Goal: Information Seeking & Learning: Learn about a topic

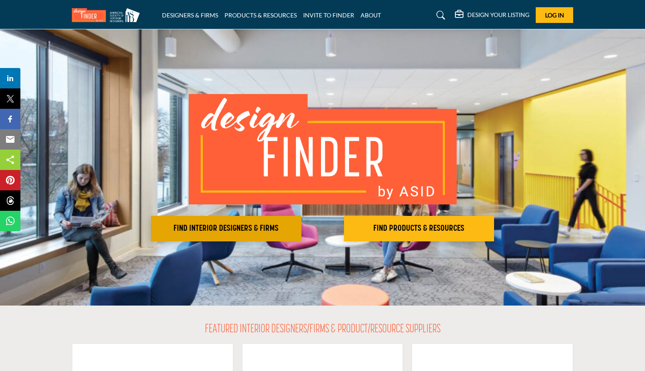
click at [221, 237] on button "FIND INTERIOR DESIGNERS & FIRMS" at bounding box center [226, 228] width 150 height 25
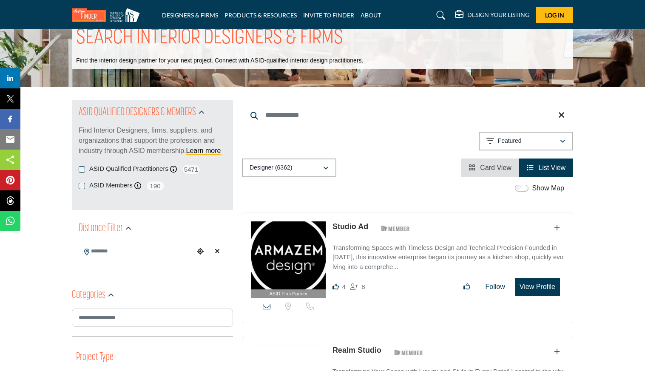
scroll to position [26, 0]
click at [325, 166] on icon "button" at bounding box center [325, 169] width 5 height 6
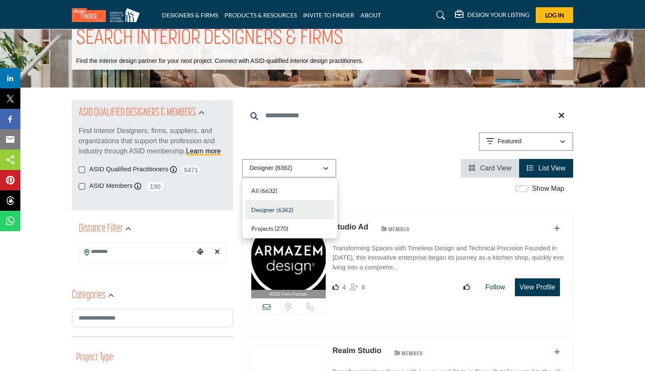
click at [384, 177] on div "Designer (6362) All (6632) Designer (6362) Products (3) Projects (270)" at bounding box center [407, 168] width 331 height 19
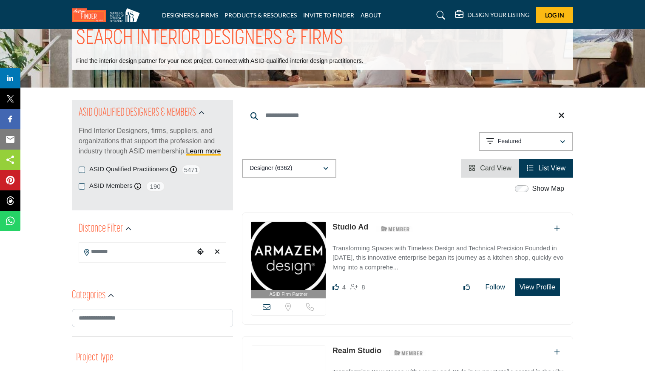
click at [95, 252] on input "Search Location" at bounding box center [136, 251] width 115 height 17
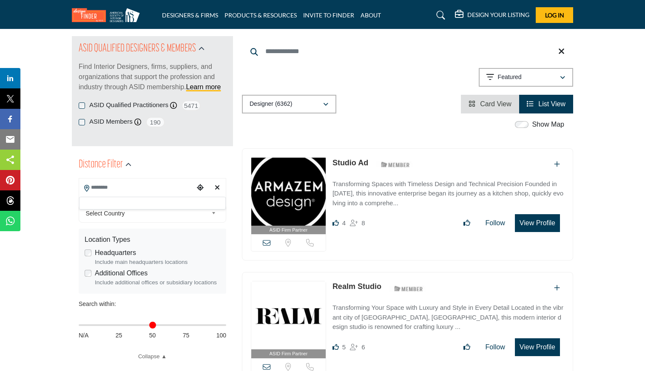
scroll to position [91, 0]
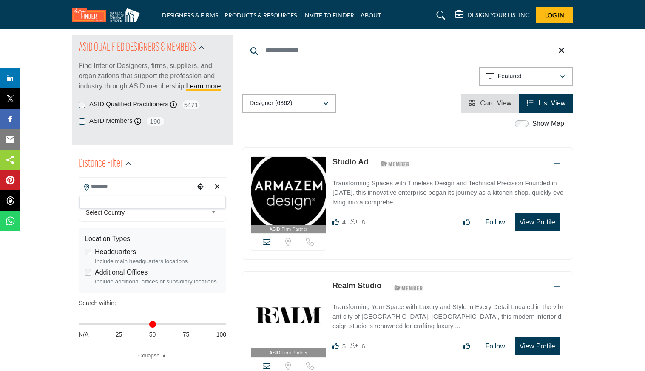
click at [106, 202] on div at bounding box center [152, 202] width 147 height 13
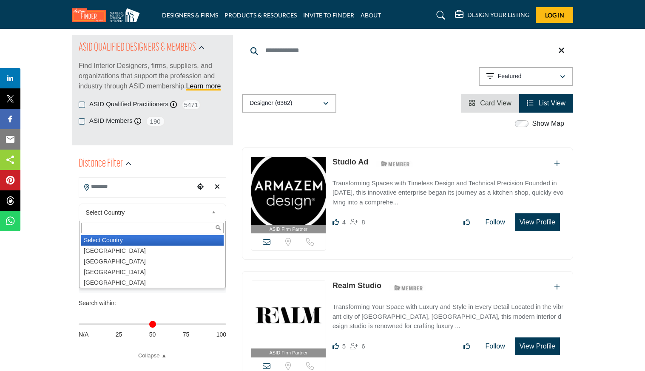
click at [119, 210] on span "Select Country" at bounding box center [147, 212] width 122 height 10
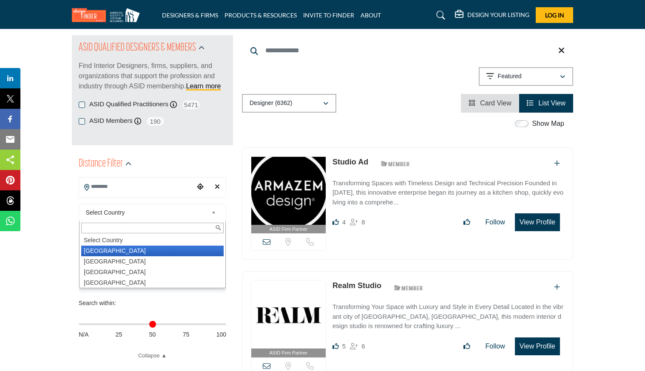
click at [108, 250] on li "United States" at bounding box center [152, 251] width 142 height 11
type input "***"
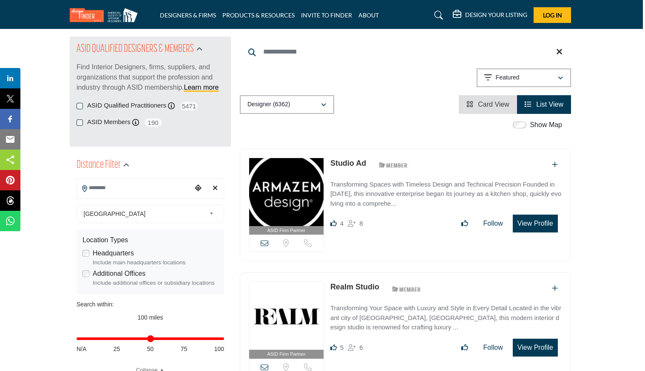
scroll to position [91, 2]
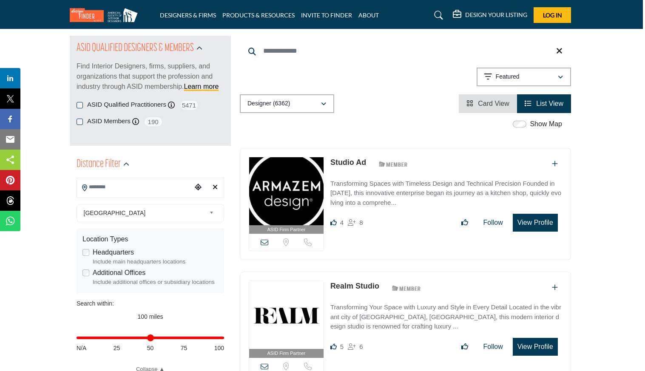
click at [102, 185] on input "Search Location" at bounding box center [134, 187] width 115 height 17
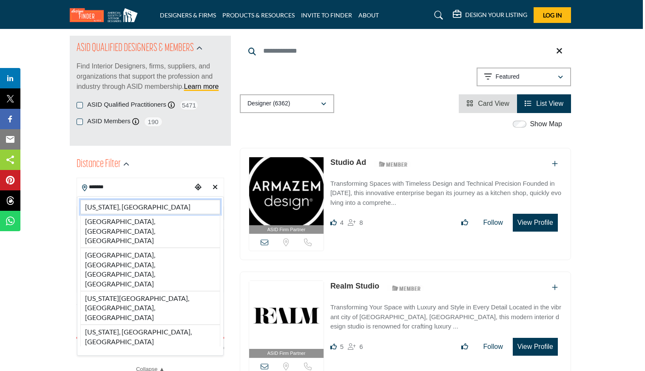
click at [90, 205] on li "Indiana, USA" at bounding box center [150, 207] width 140 height 14
type input "**********"
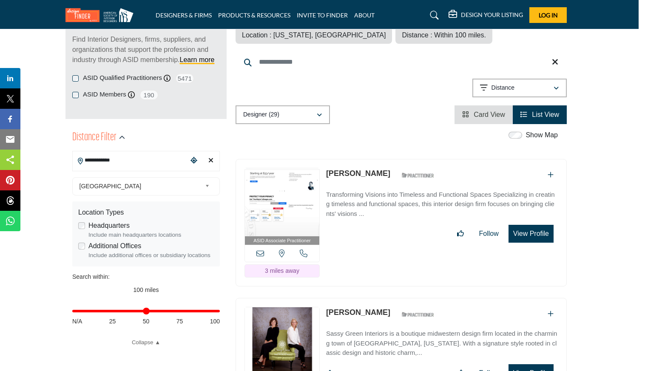
scroll to position [123, 6]
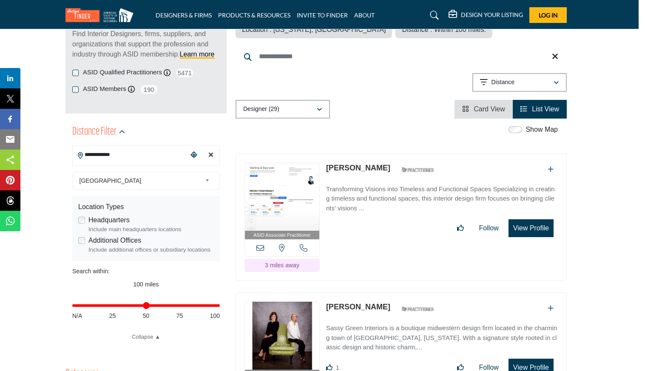
click at [212, 152] on icon "Clear search location" at bounding box center [210, 154] width 5 height 7
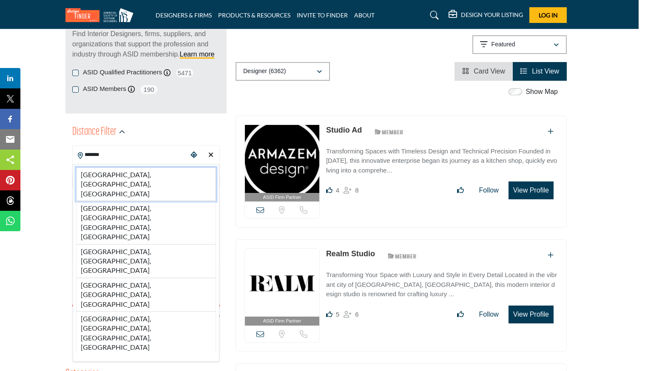
click at [104, 175] on li "Des Moines, IA, USA" at bounding box center [146, 184] width 140 height 34
type input "**********"
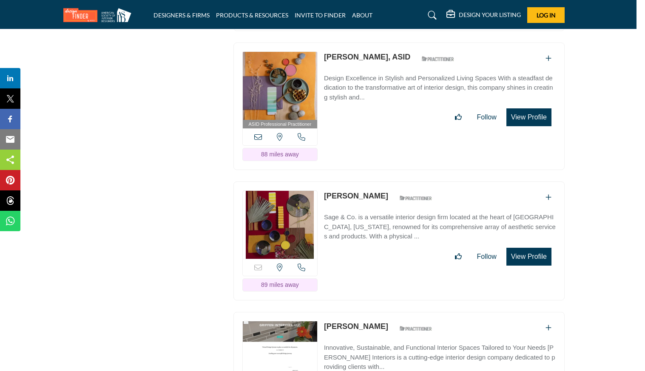
scroll to position [1223, 8]
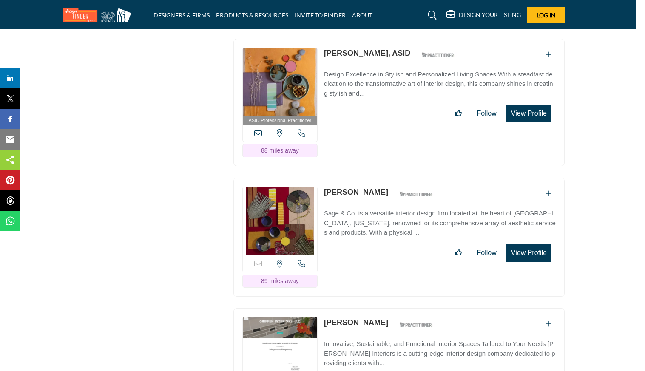
click at [349, 188] on link "[PERSON_NAME]" at bounding box center [356, 192] width 64 height 8
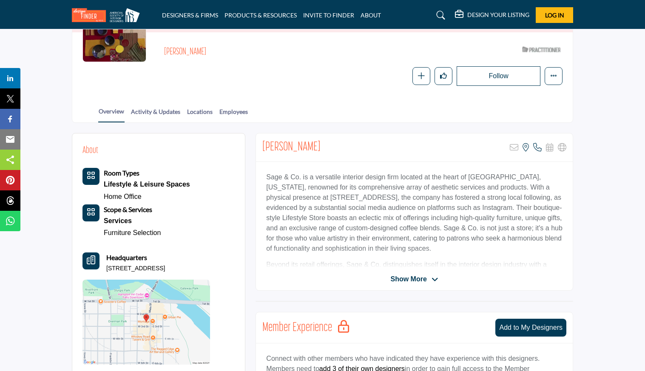
scroll to position [108, 0]
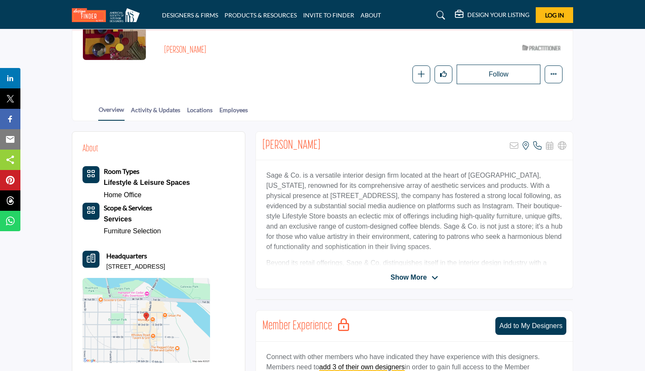
click at [405, 280] on span "Show More" at bounding box center [408, 277] width 36 height 10
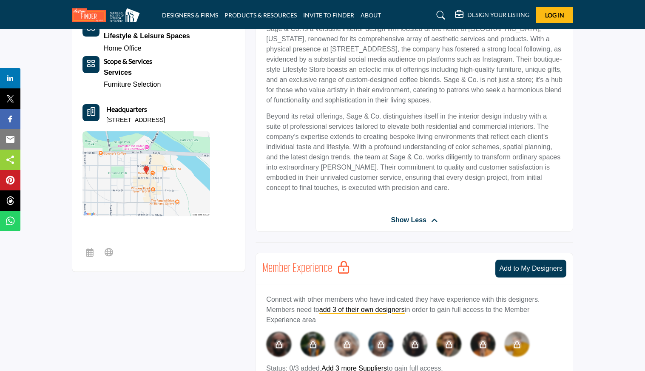
scroll to position [257, 0]
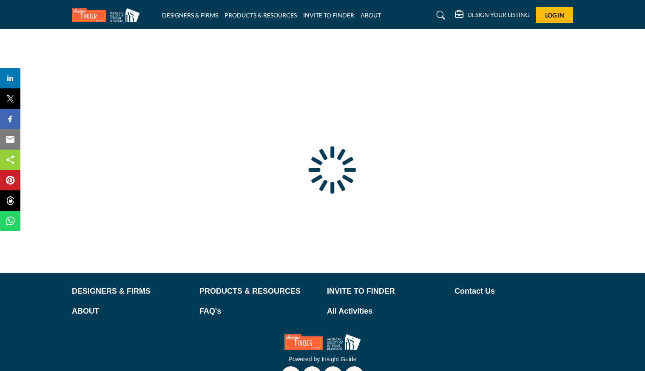
type input "**********"
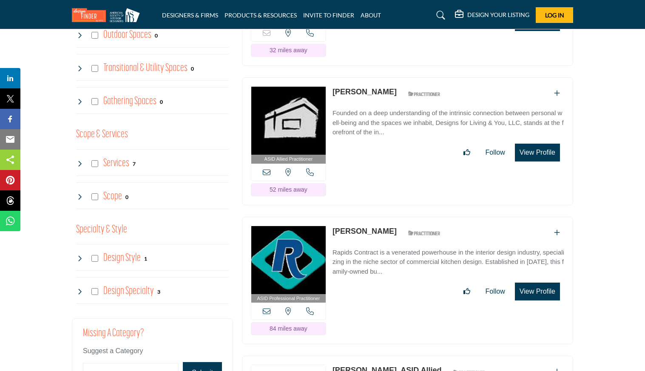
scroll to position [758, 0]
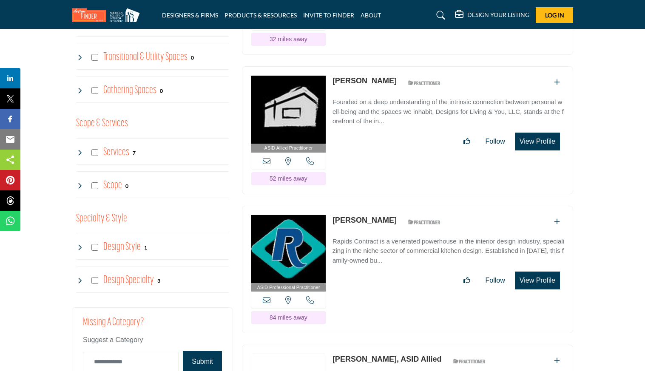
click at [79, 151] on icon at bounding box center [79, 152] width 7 height 7
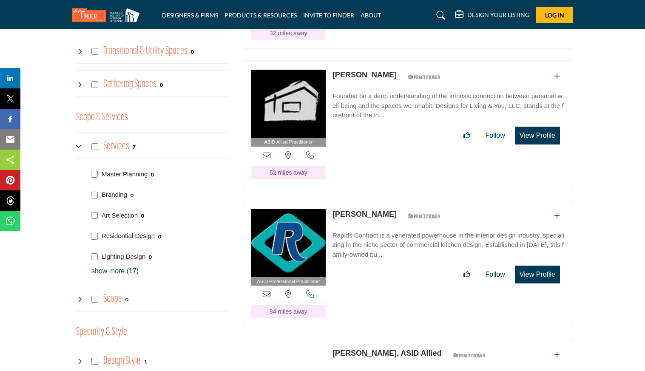
scroll to position [767, 0]
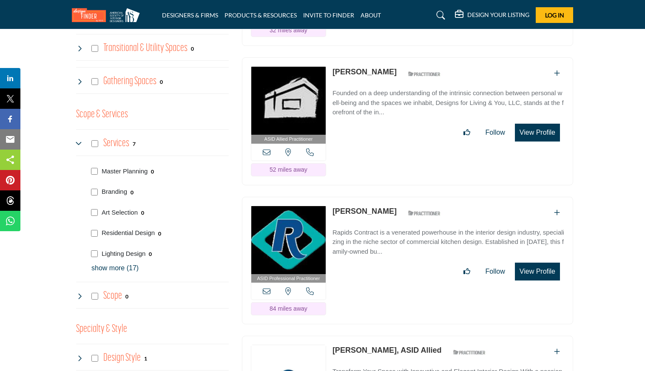
click at [78, 140] on icon at bounding box center [79, 143] width 7 height 7
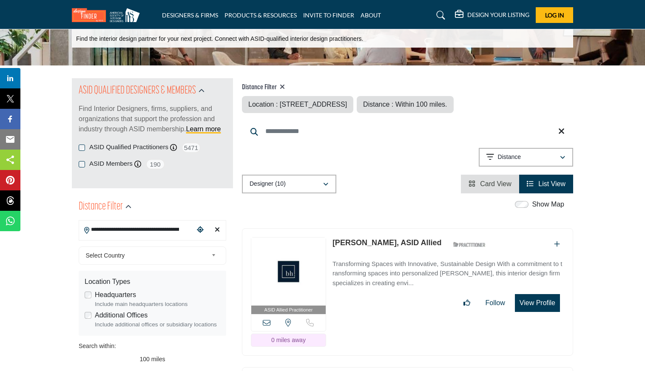
scroll to position [47, 0]
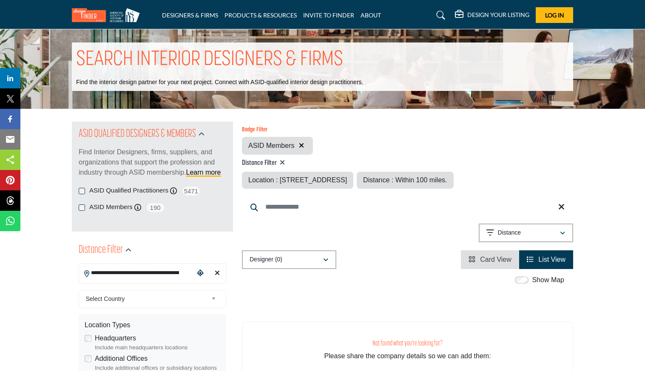
scroll to position [5, 0]
